Goal: Task Accomplishment & Management: Use online tool/utility

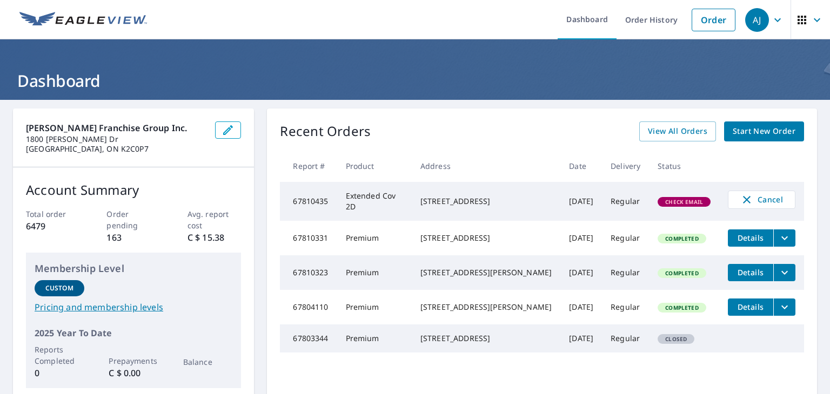
click at [674, 200] on span "Check Email" at bounding box center [684, 202] width 51 height 8
click at [674, 203] on span "Check Email" at bounding box center [684, 202] width 51 height 8
click at [675, 203] on span "Check Email" at bounding box center [684, 202] width 51 height 8
drag, startPoint x: 421, startPoint y: 195, endPoint x: 496, endPoint y: 210, distance: 76.6
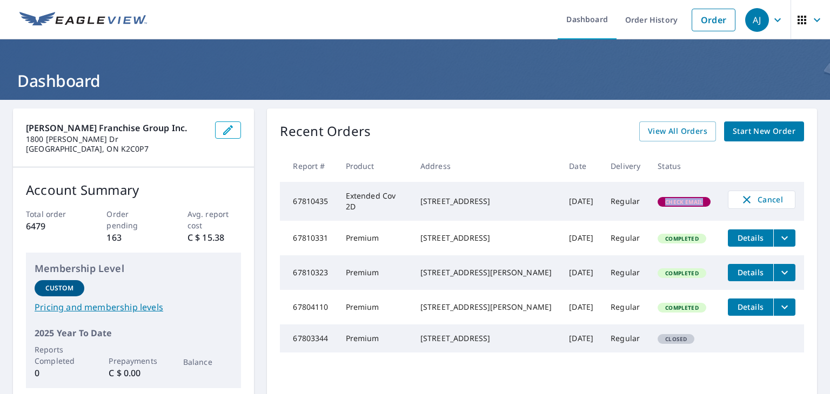
click at [496, 210] on td "[STREET_ADDRESS]" at bounding box center [486, 201] width 149 height 39
copy div "[STREET_ADDRESS]"
click at [506, 137] on div "Recent Orders View All Orders Start New Order" at bounding box center [542, 132] width 524 height 20
